Goal: Register for event/course

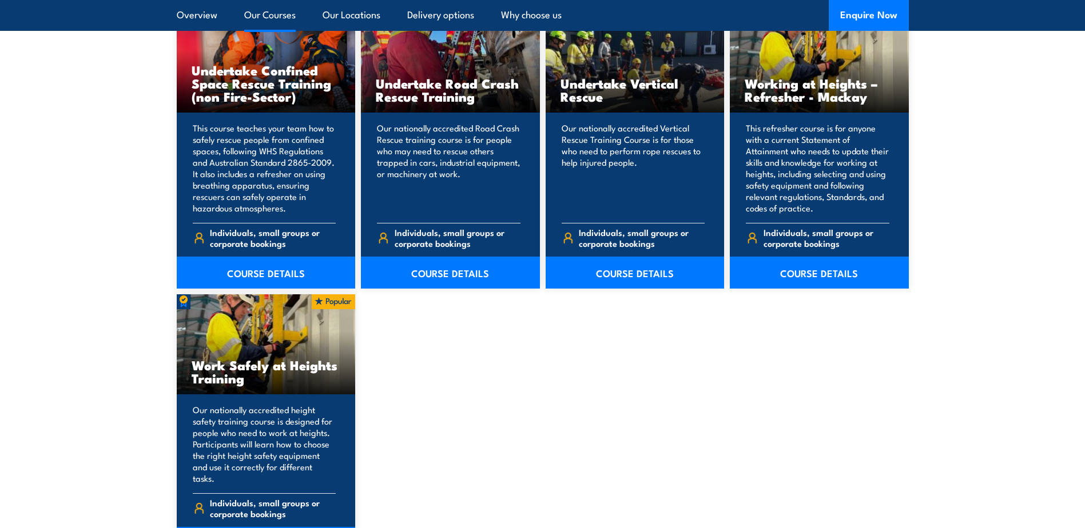
scroll to position [1430, 0]
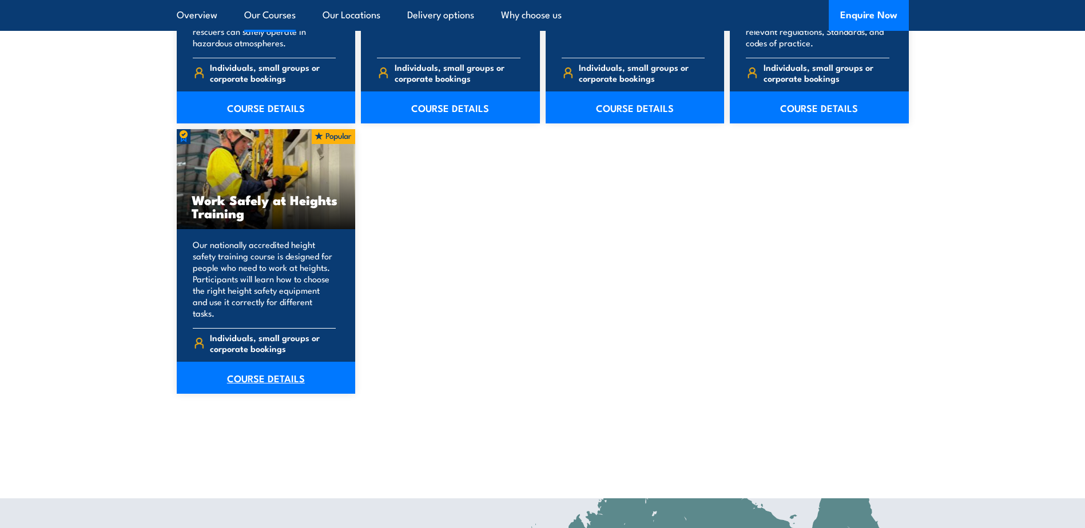
click at [271, 367] on link "COURSE DETAILS" at bounding box center [266, 378] width 179 height 32
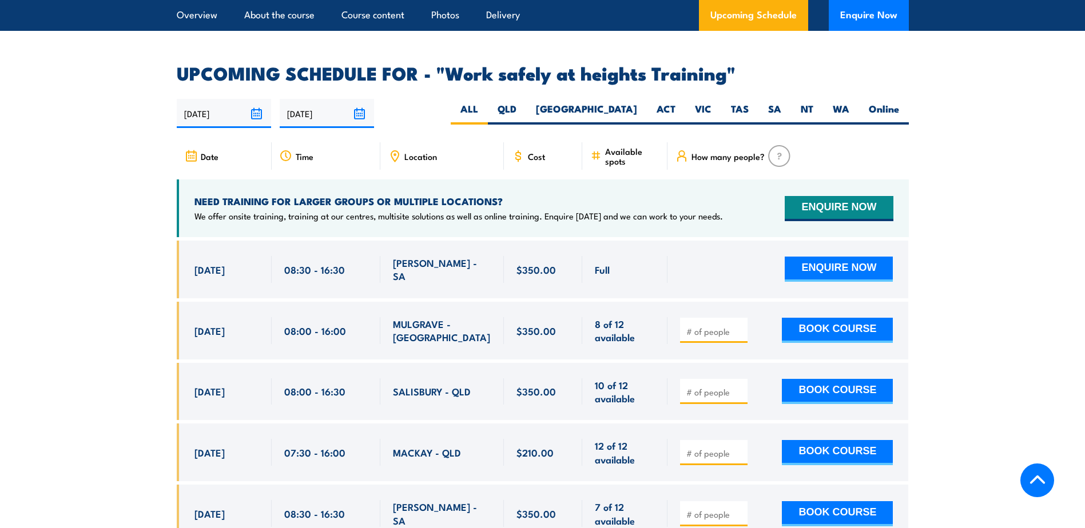
scroll to position [1773, 0]
click at [444, 384] on span "SALISBURY - QLD" at bounding box center [432, 390] width 78 height 13
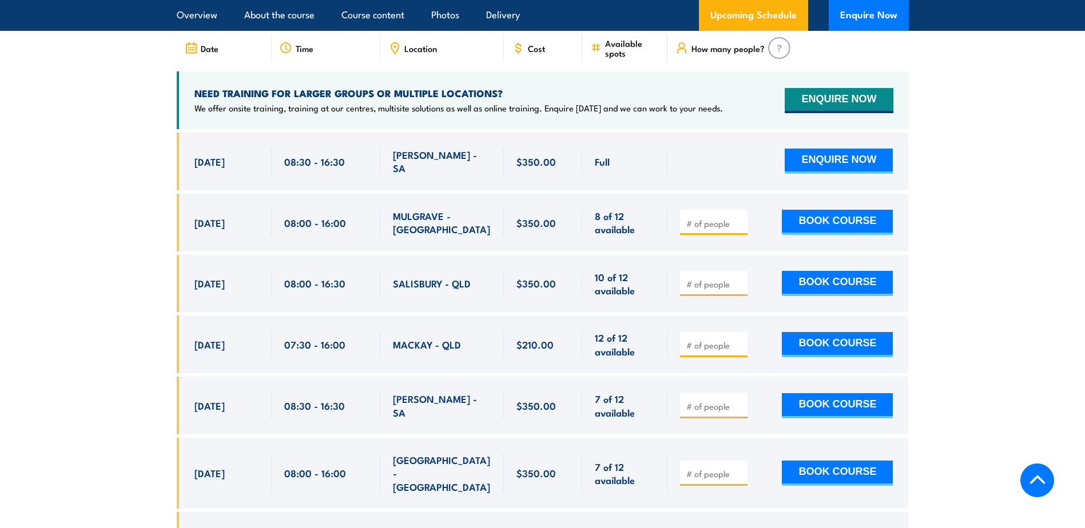
scroll to position [1887, 0]
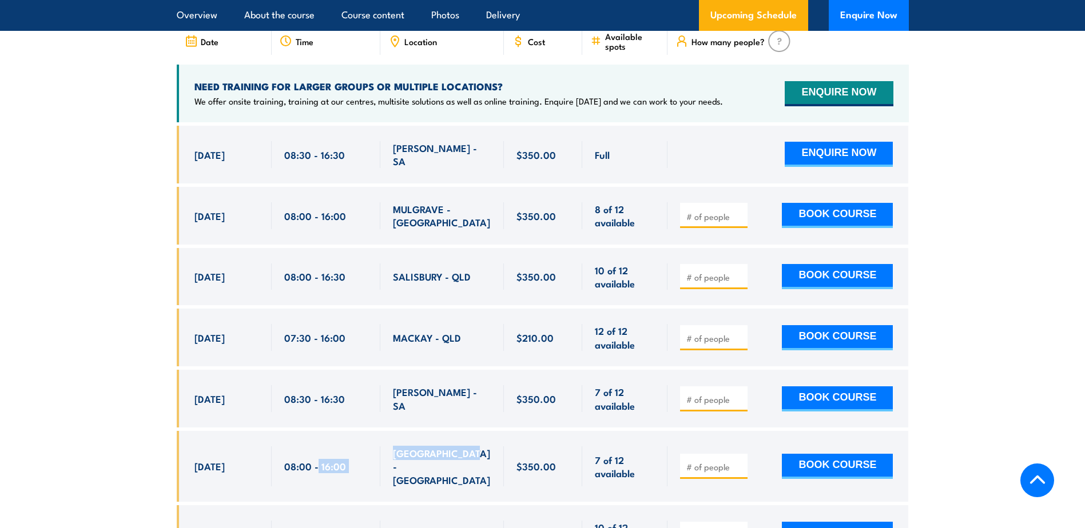
drag, startPoint x: 473, startPoint y: 444, endPoint x: 317, endPoint y: 462, distance: 156.6
click at [317, 462] on div "13 Oct, 2025, 08:00 - 08:00" at bounding box center [543, 466] width 732 height 71
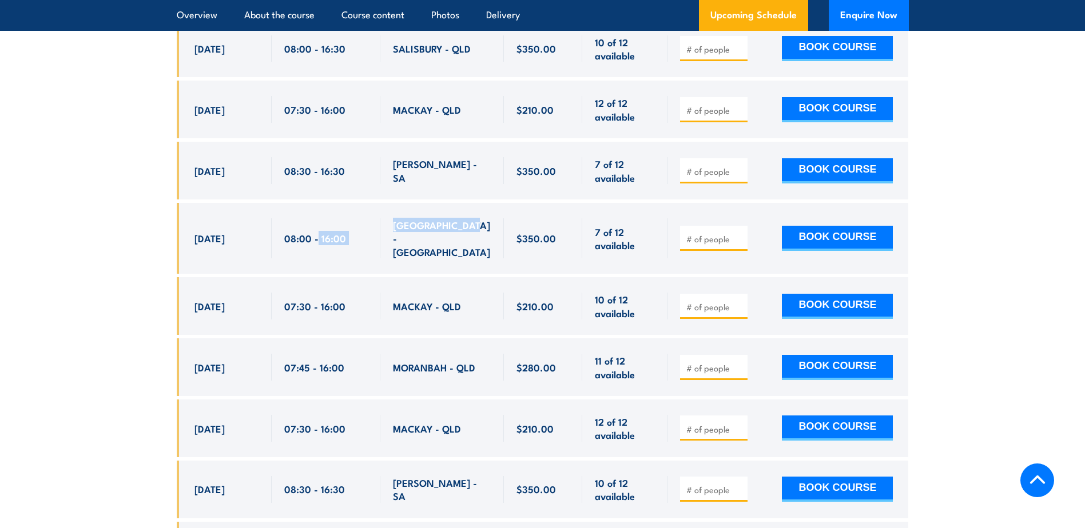
scroll to position [2116, 0]
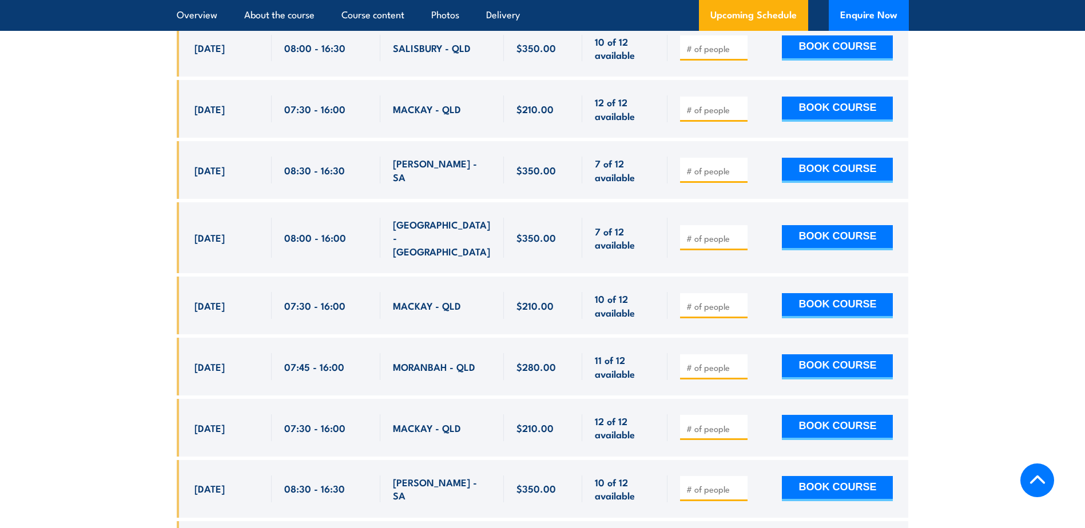
click at [456, 360] on span "MORANBAH - QLD" at bounding box center [434, 366] width 82 height 13
click at [456, 422] on span "MACKAY - QLD" at bounding box center [427, 428] width 68 height 13
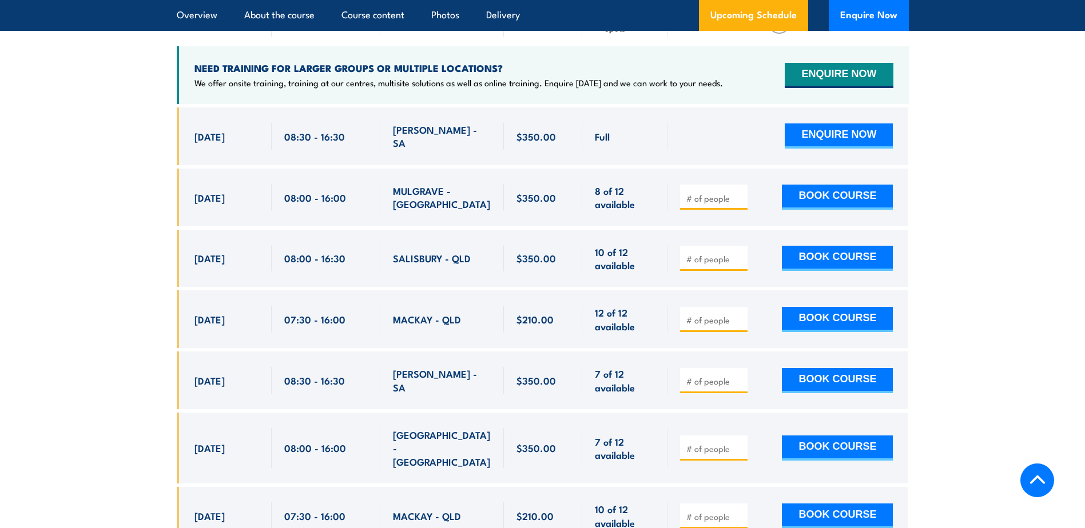
scroll to position [1716, 0]
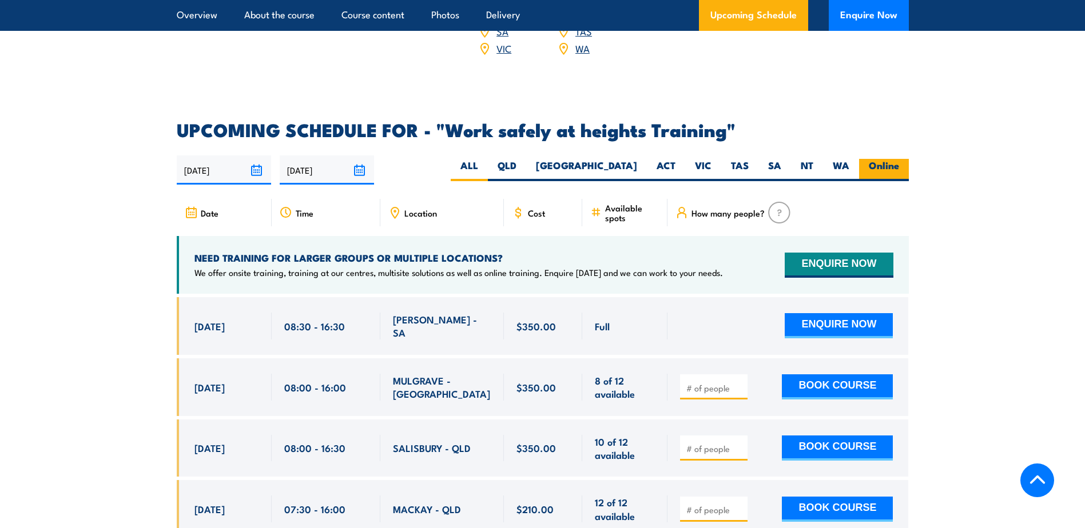
click at [890, 159] on label "Online" at bounding box center [884, 170] width 50 height 22
click at [899, 159] on input "Online" at bounding box center [902, 162] width 7 height 7
radio input "true"
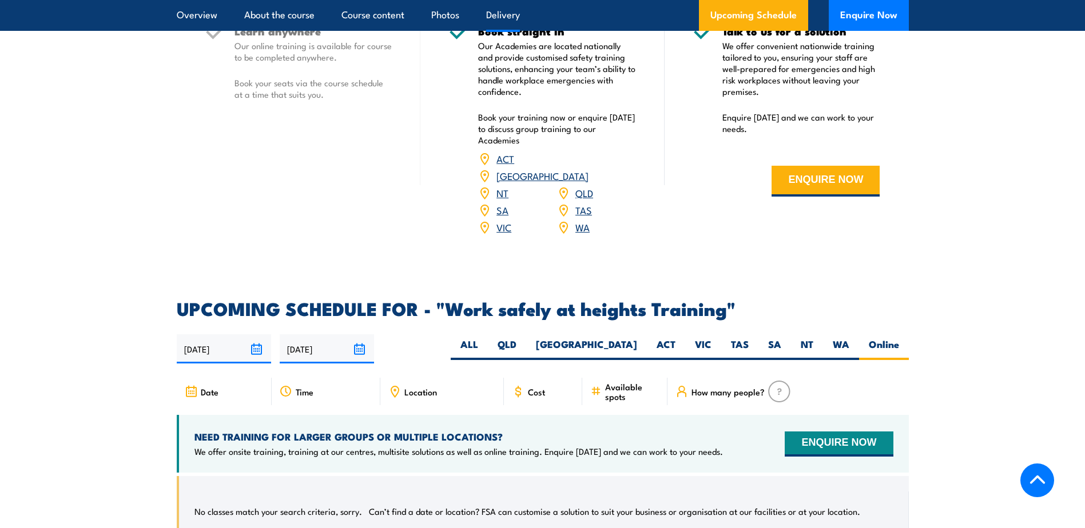
scroll to position [1534, 0]
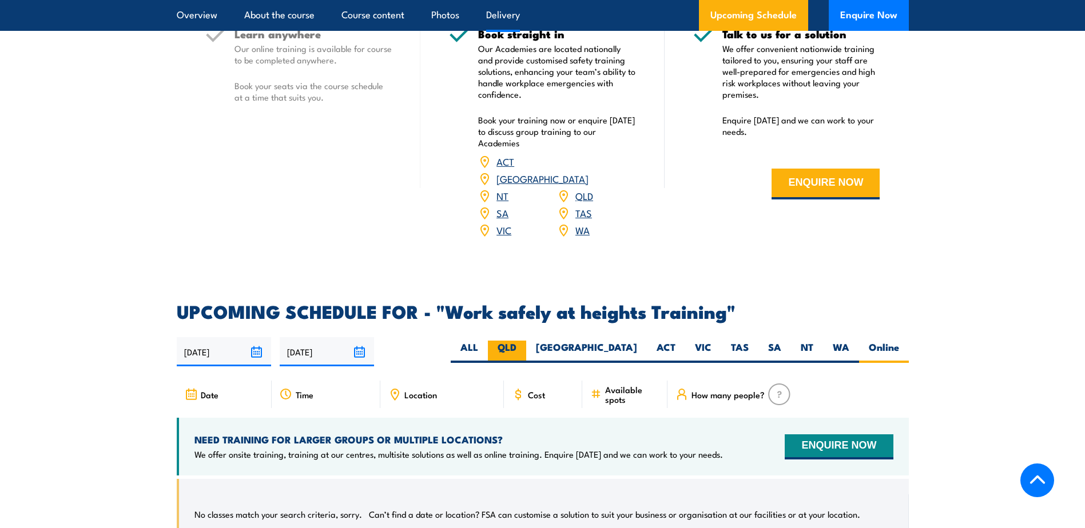
click at [526, 341] on label "QLD" at bounding box center [507, 352] width 38 height 22
click at [524, 341] on input "QLD" at bounding box center [519, 344] width 7 height 7
radio input "true"
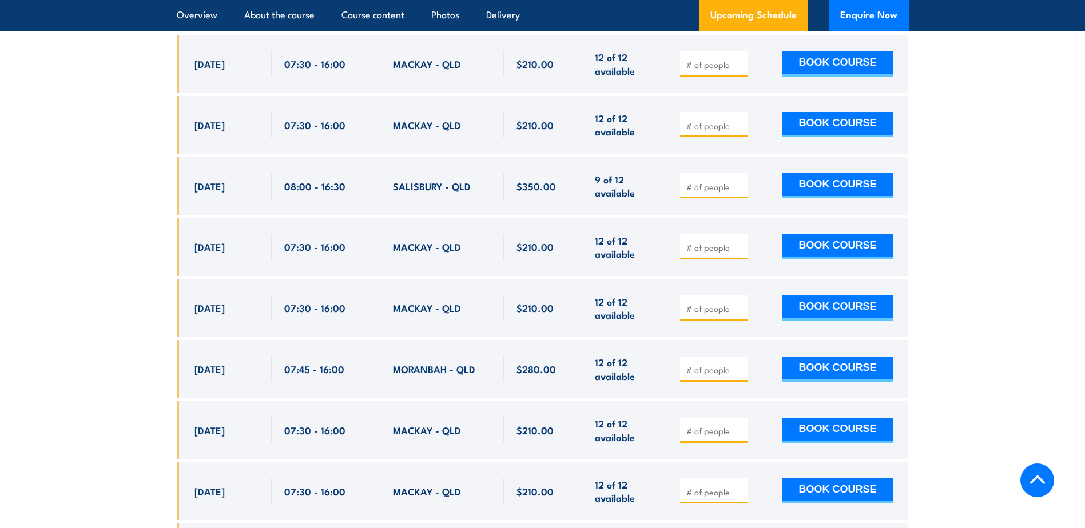
scroll to position [2335, 0]
